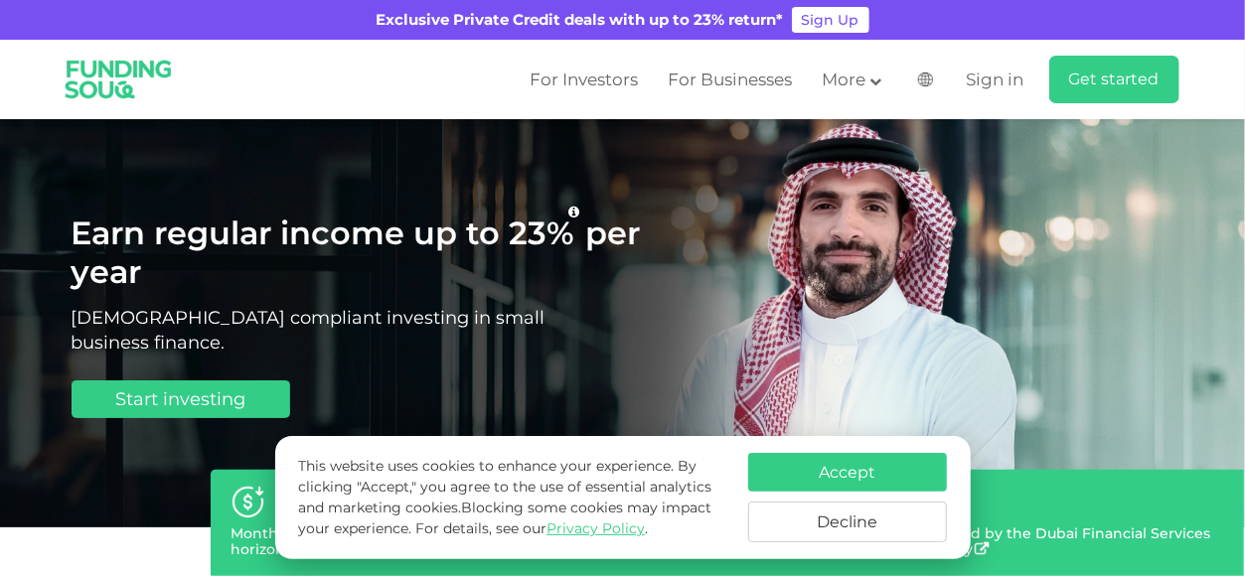
click at [1050, 377] on div "Earn regular income up to 23% per year Sharia compliant investing in small busi…" at bounding box center [623, 323] width 1103 height 408
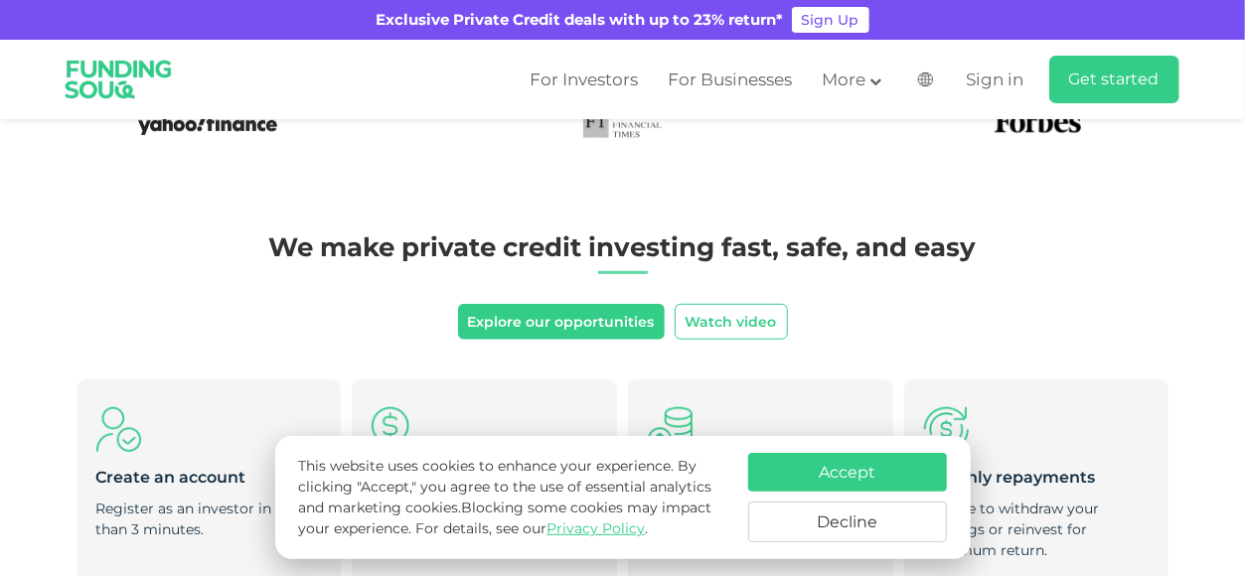
scroll to position [497, 0]
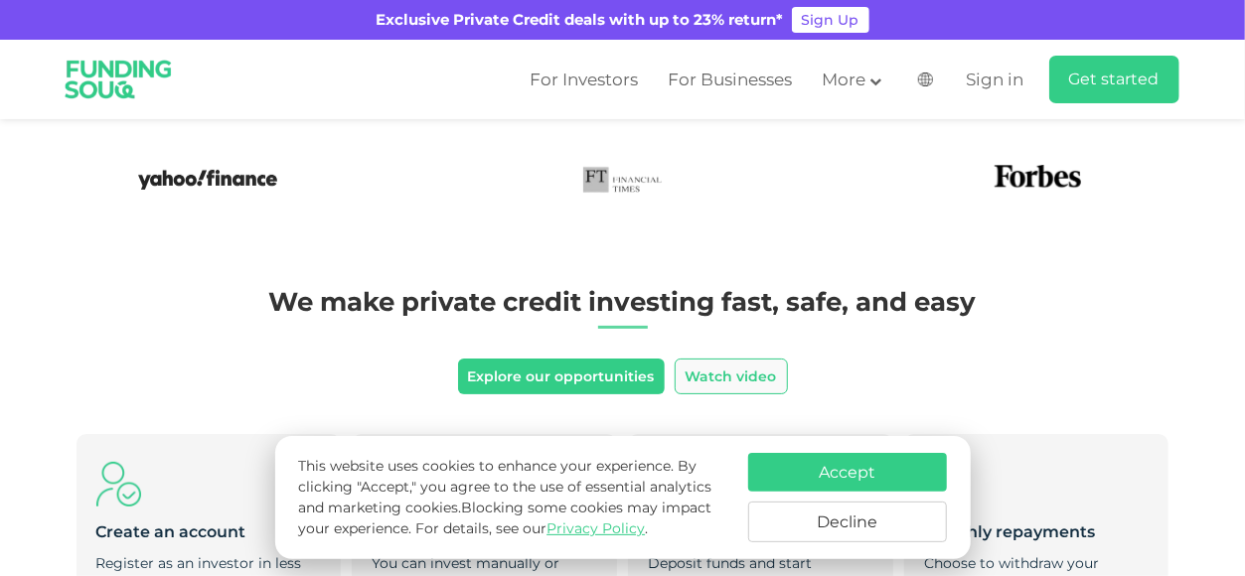
click at [772, 374] on button "Watch video" at bounding box center [731, 377] width 113 height 36
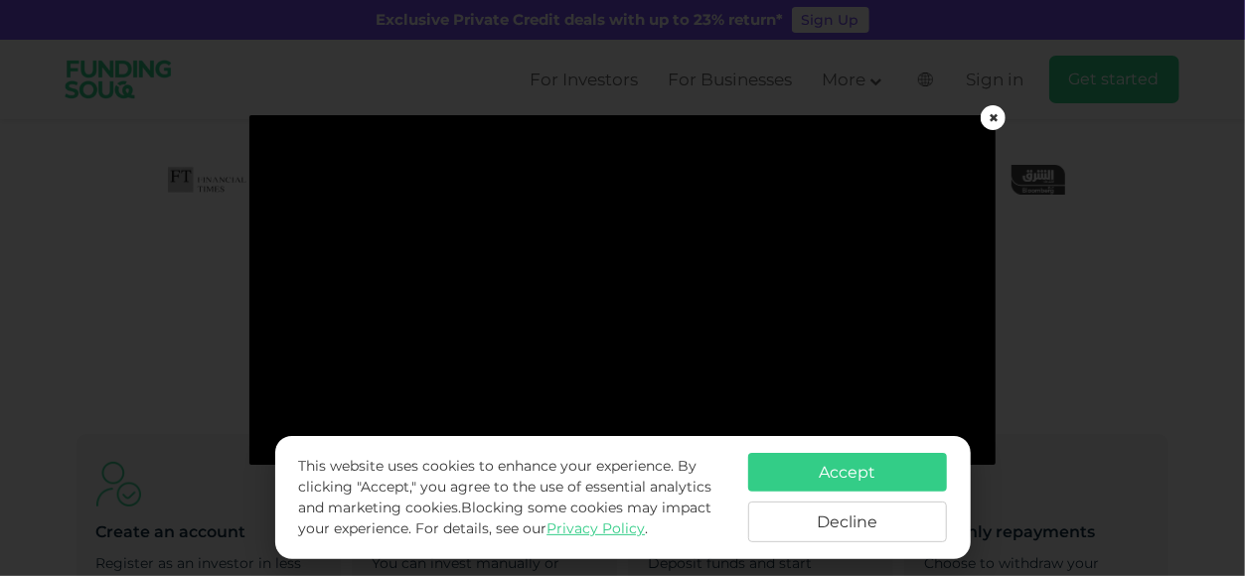
click at [890, 516] on button "Decline" at bounding box center [847, 522] width 199 height 41
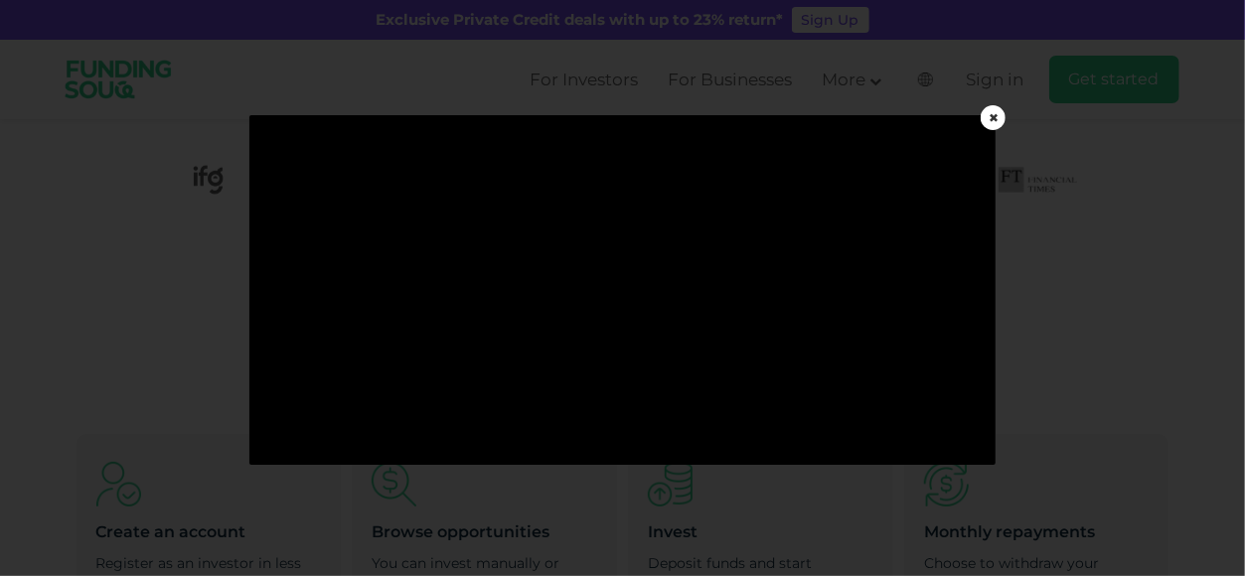
click at [995, 113] on div "✖" at bounding box center [992, 117] width 25 height 25
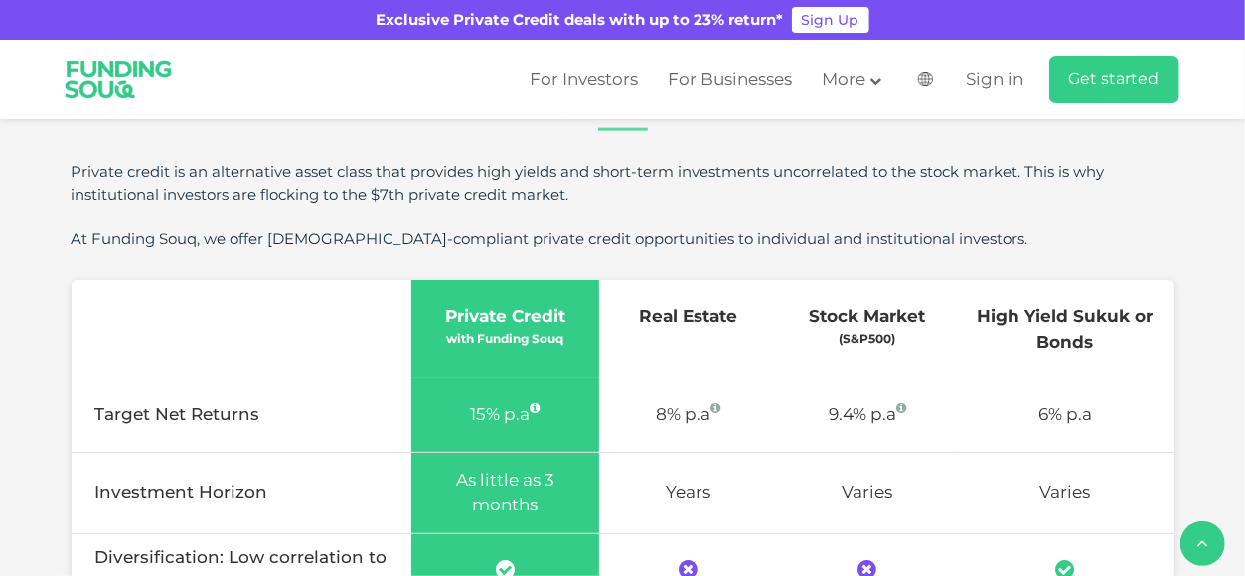
scroll to position [397, 0]
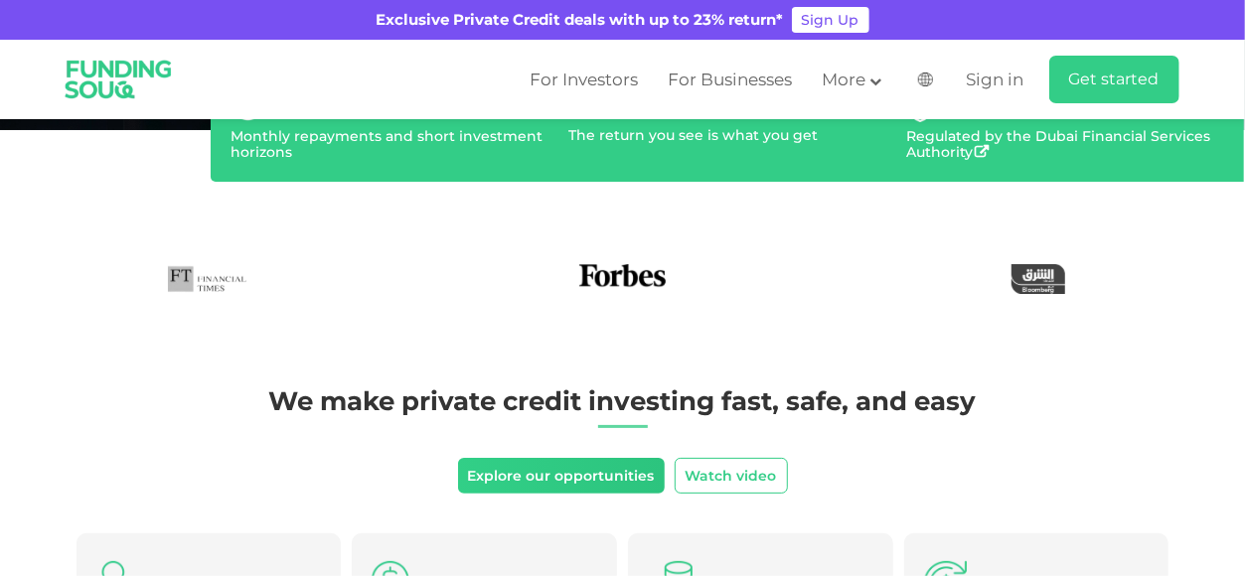
click at [566, 470] on link "Explore our opportunities" at bounding box center [561, 476] width 207 height 36
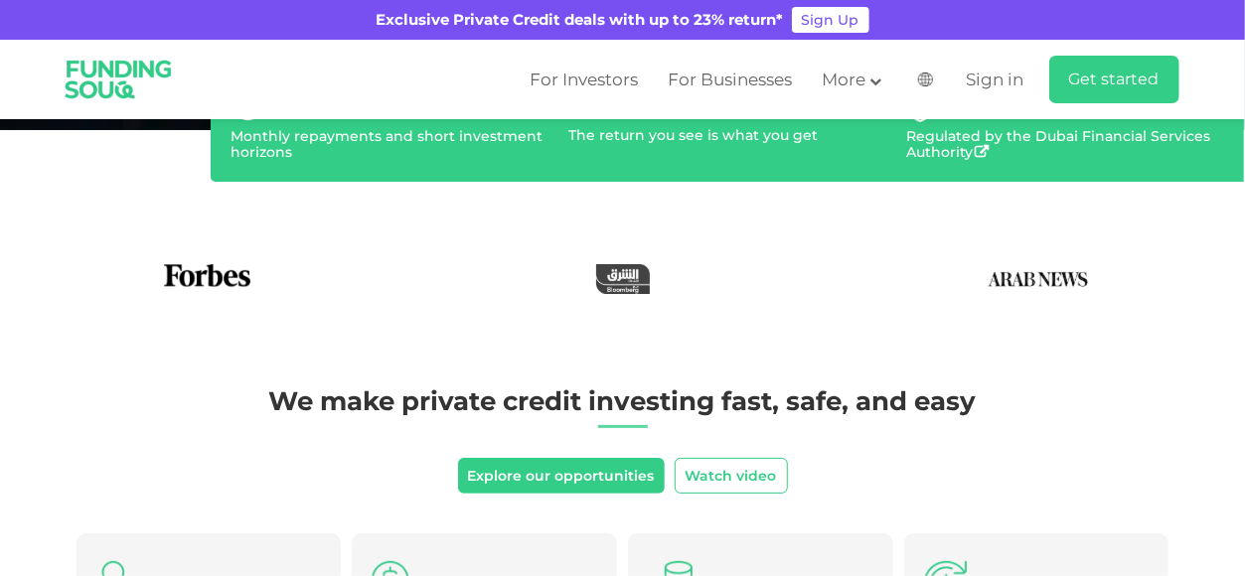
scroll to position [397, 0]
